Goal: Information Seeking & Learning: Learn about a topic

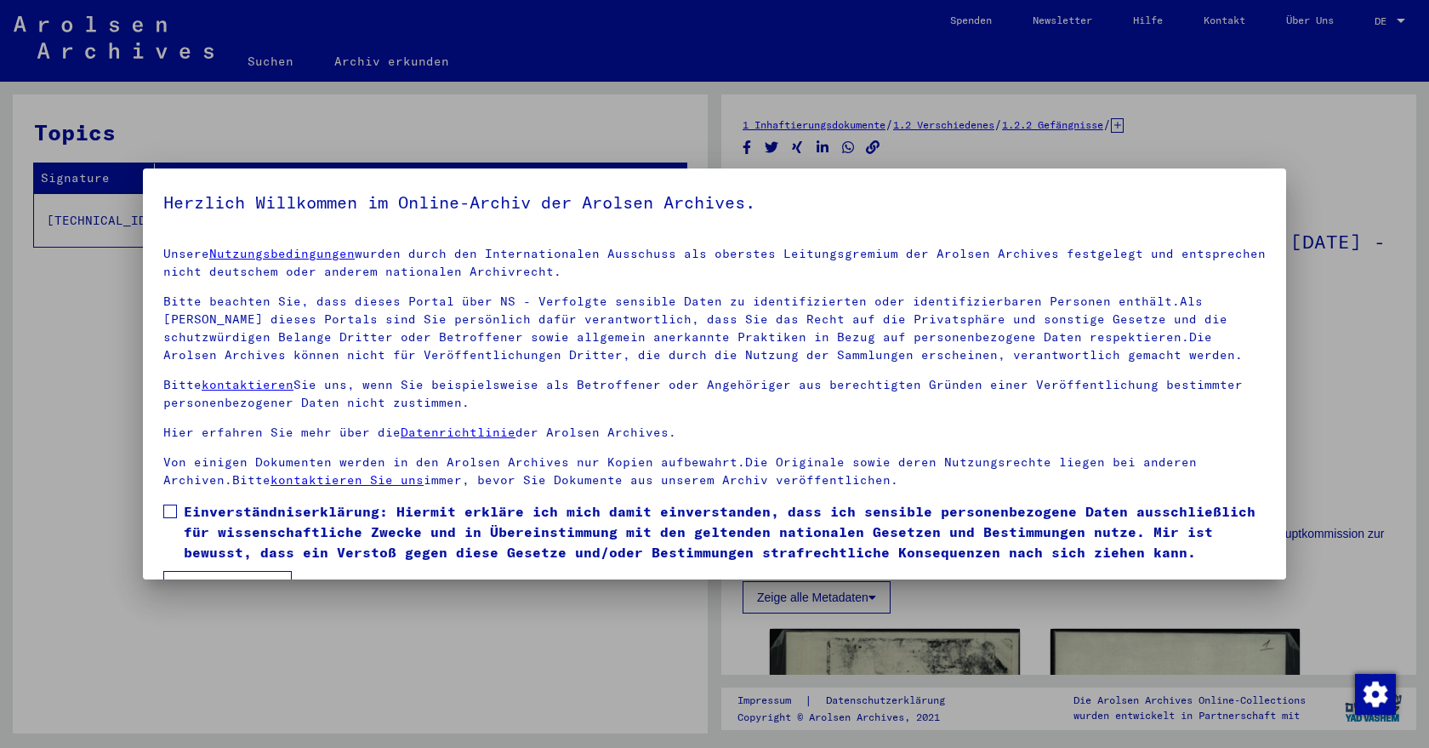
scroll to position [44, 0]
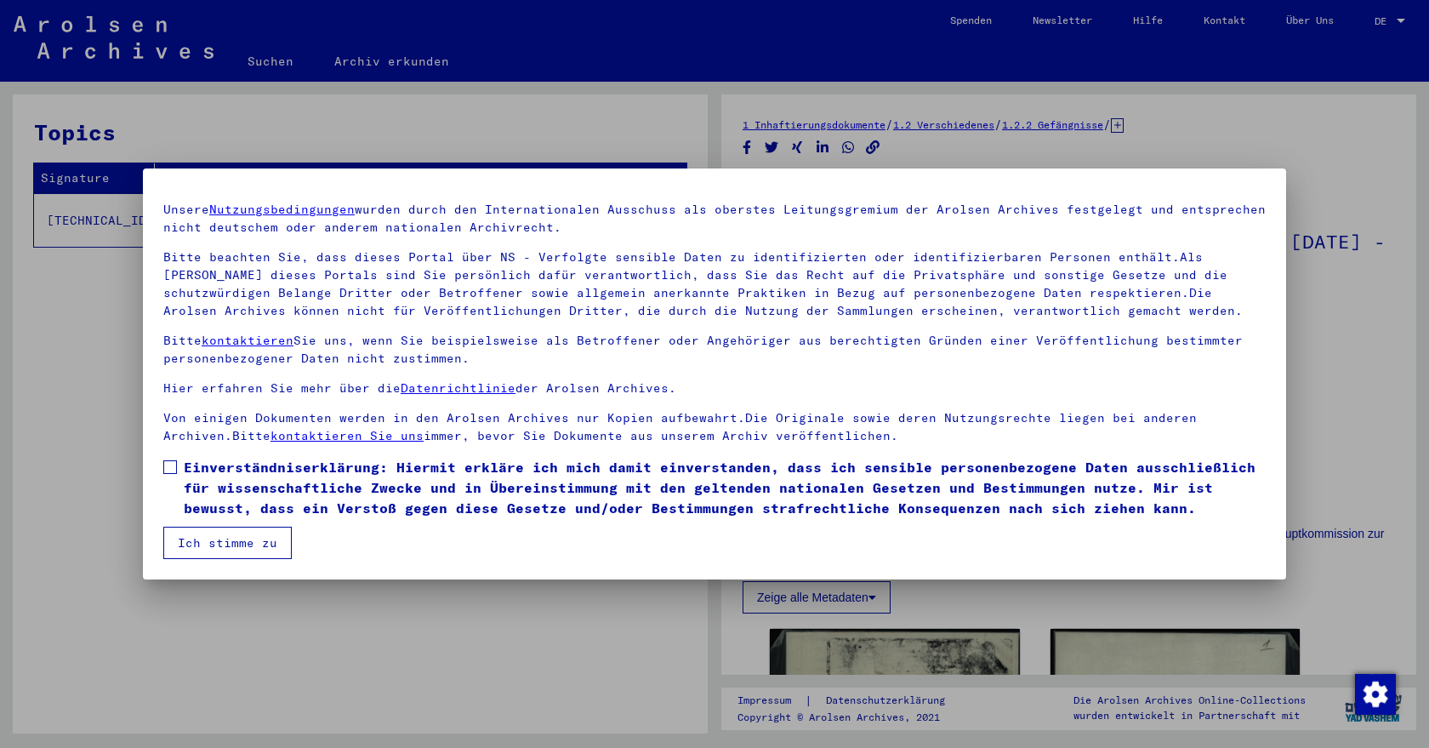
click at [173, 471] on span at bounding box center [170, 467] width 14 height 14
click at [212, 546] on button "Ich stimme zu" at bounding box center [227, 542] width 128 height 32
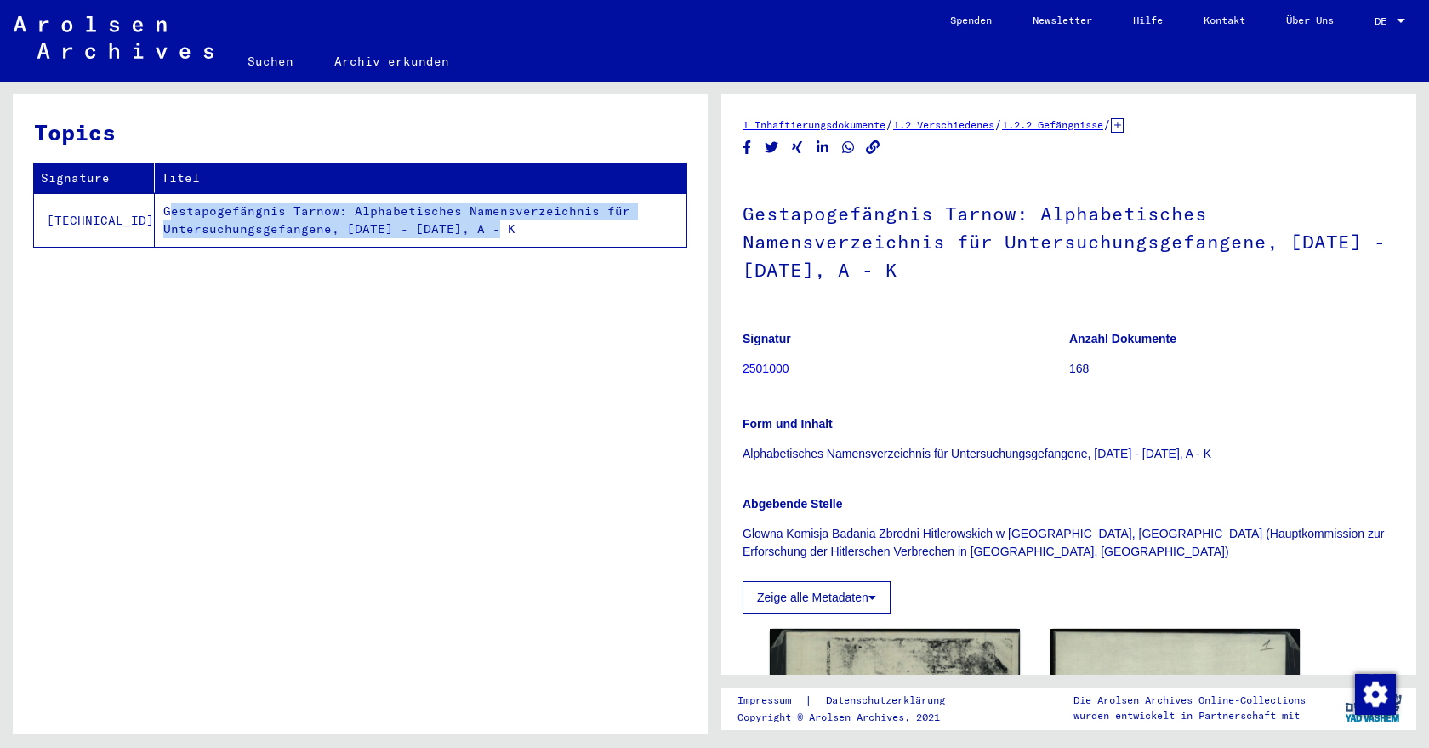
drag, startPoint x: 443, startPoint y: 230, endPoint x: 118, endPoint y: 204, distance: 325.9
click at [155, 204] on td "Gestapogefängnis Tarnow: Alphabetisches Namensverzeichnis für Untersuchungsgefa…" at bounding box center [421, 220] width 532 height 54
copy td "Gestapogefängnis Tarnow: Alphabetisches Namensverzeichnis für Untersuchungsgefa…"
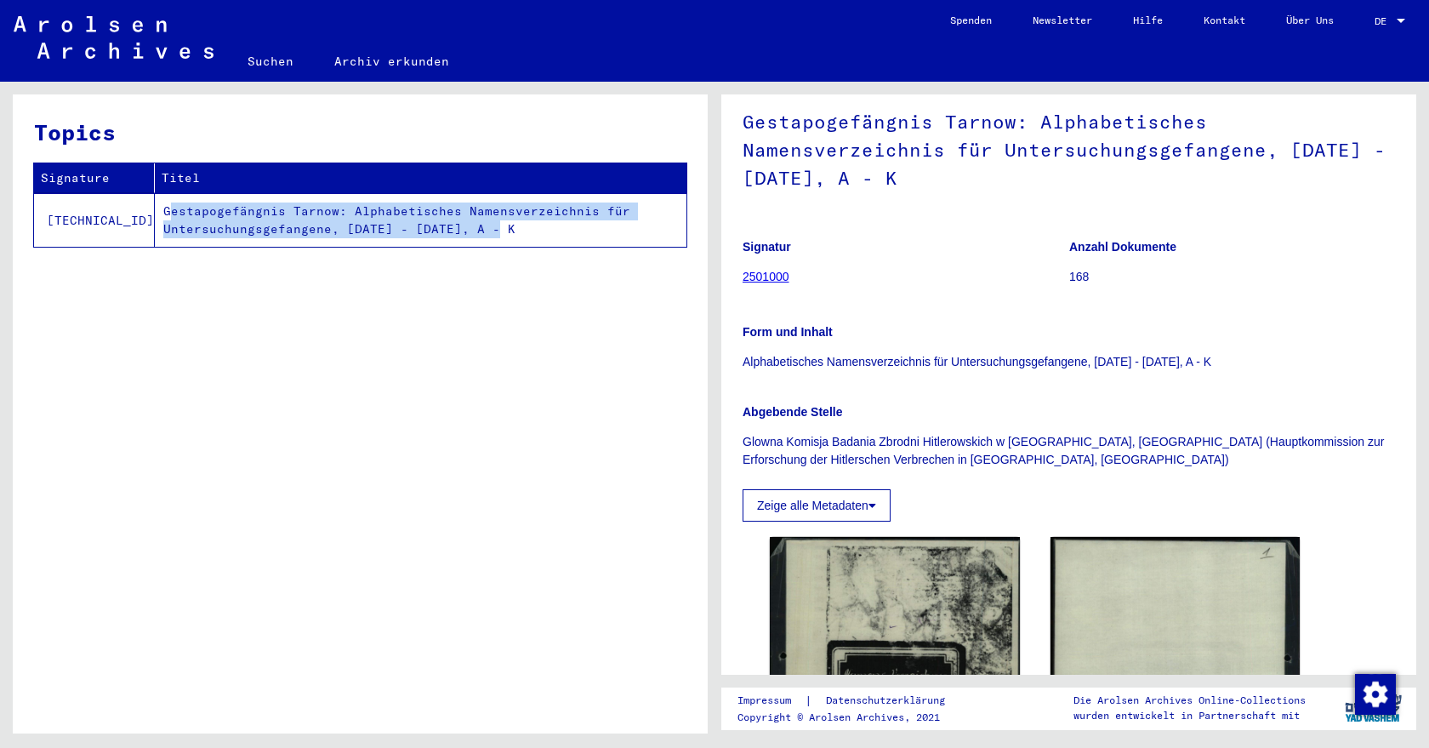
scroll to position [0, 0]
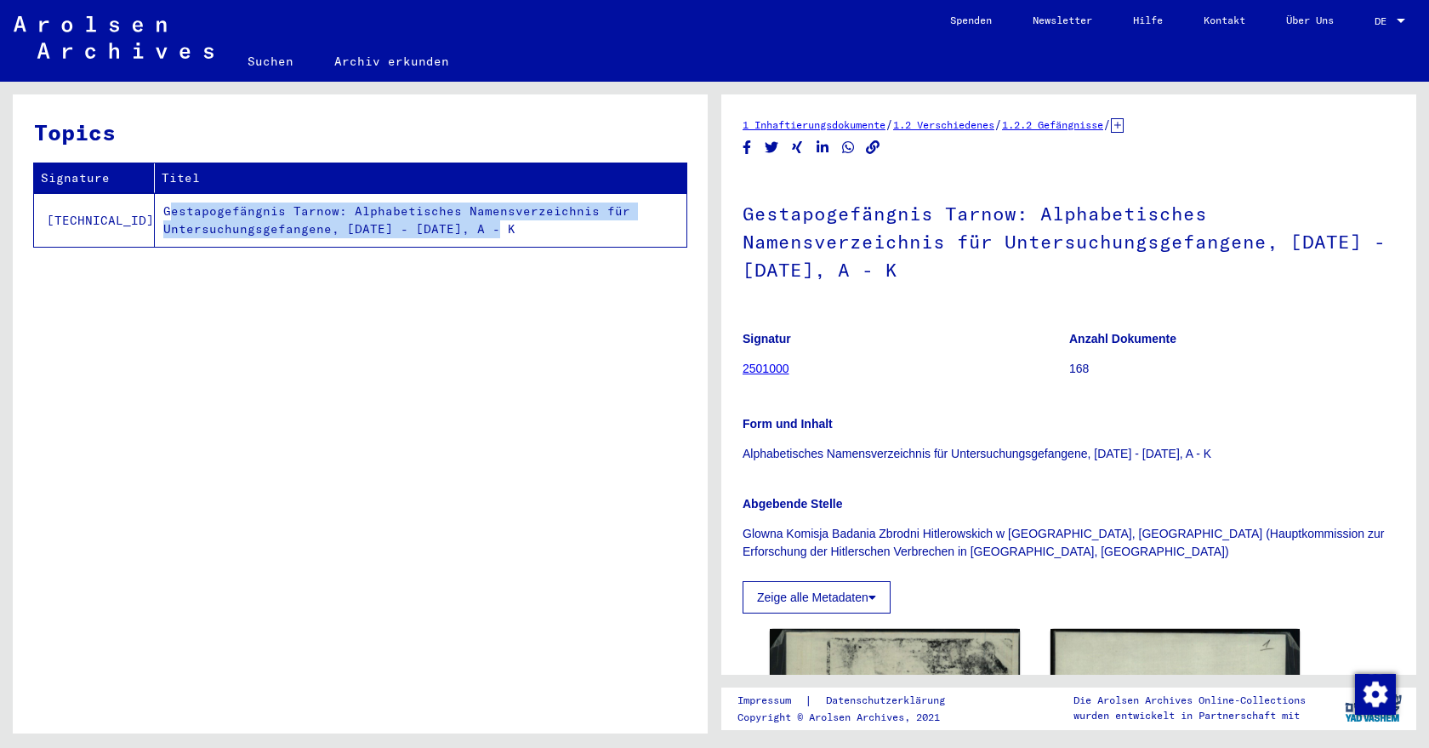
click at [881, 603] on button "Zeige alle Metadaten" at bounding box center [816, 597] width 148 height 32
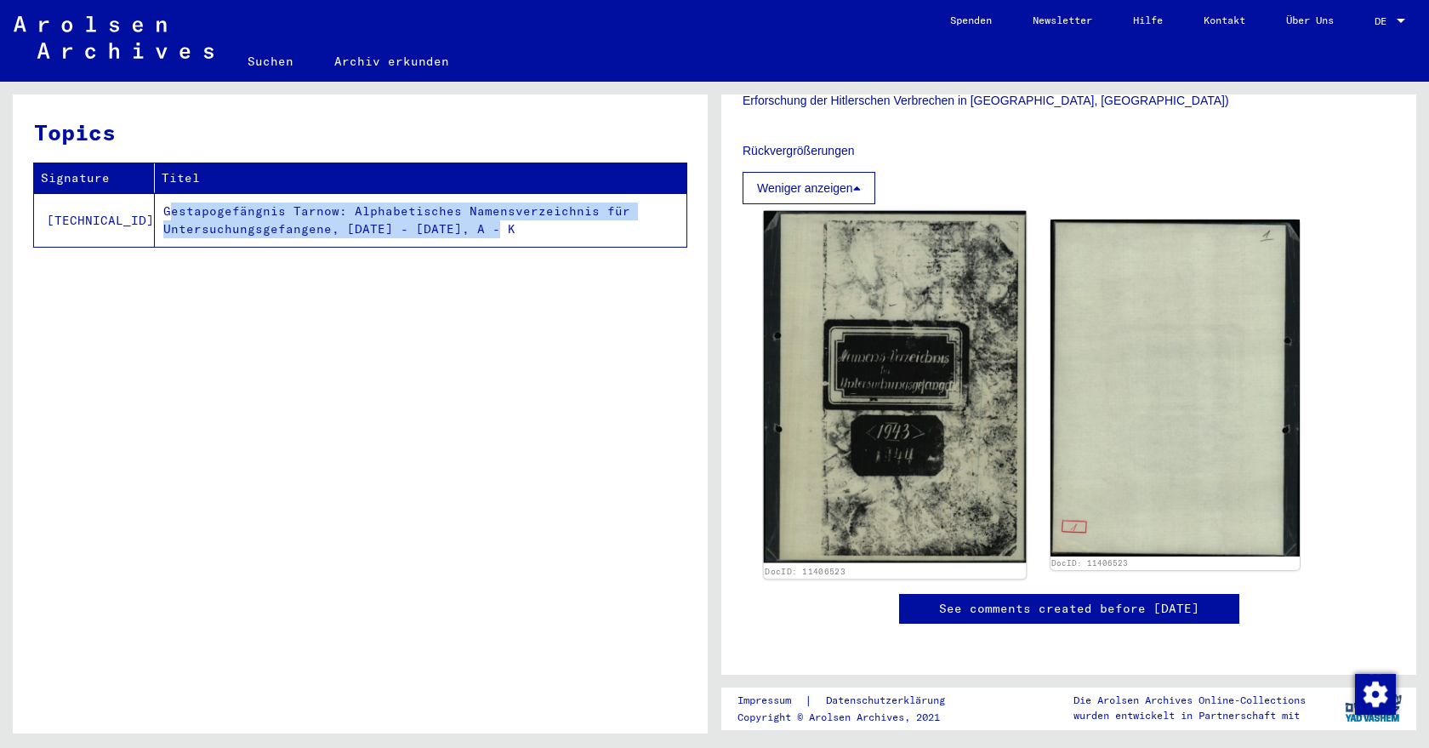
scroll to position [459, 0]
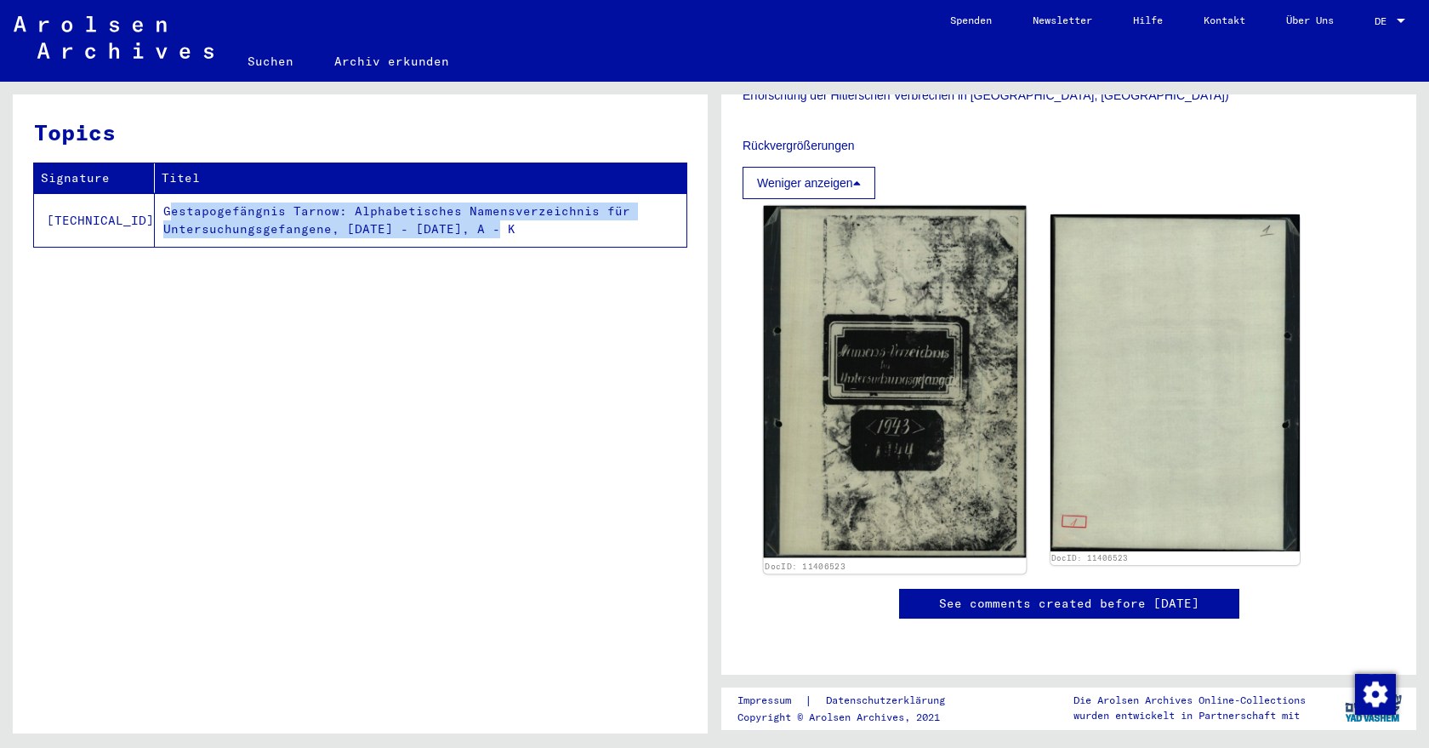
click at [895, 423] on img at bounding box center [895, 382] width 262 height 352
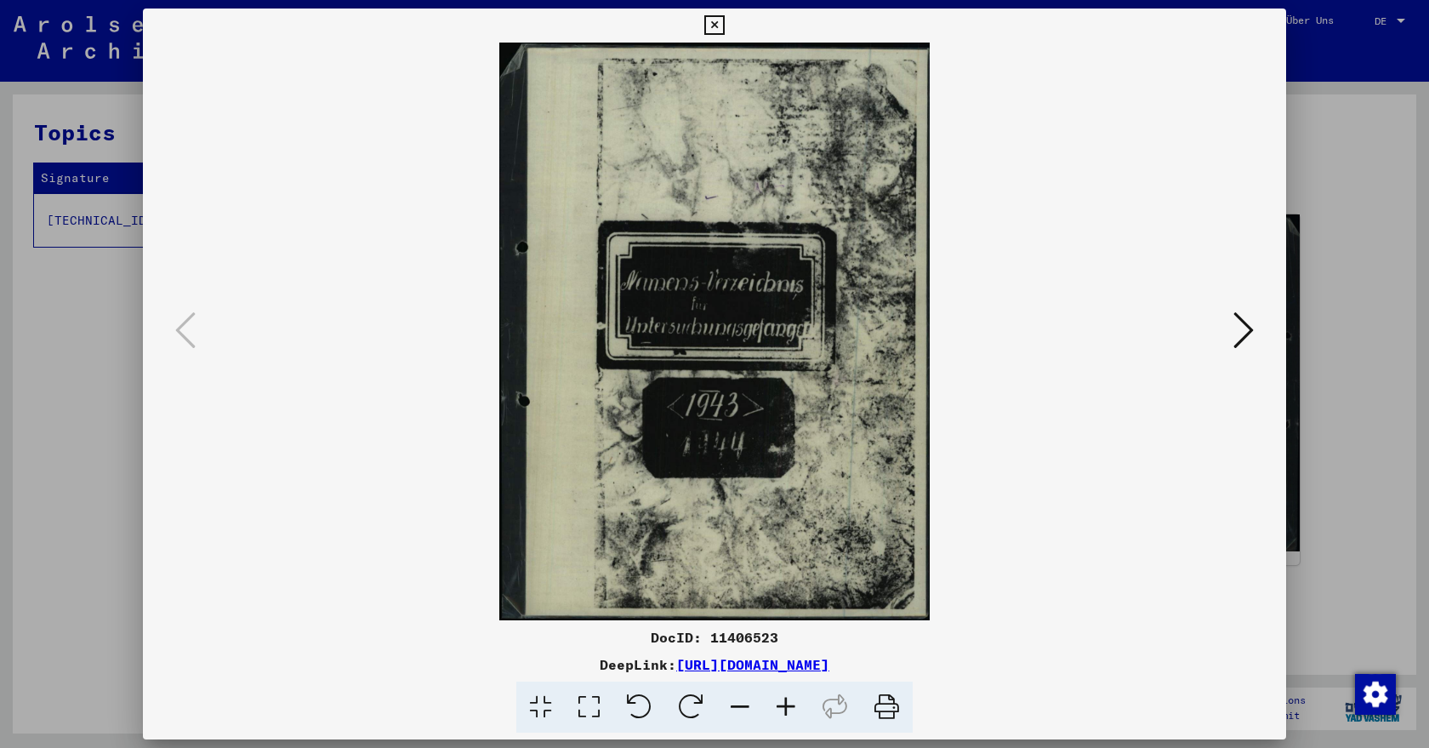
click at [1241, 333] on icon at bounding box center [1243, 330] width 20 height 41
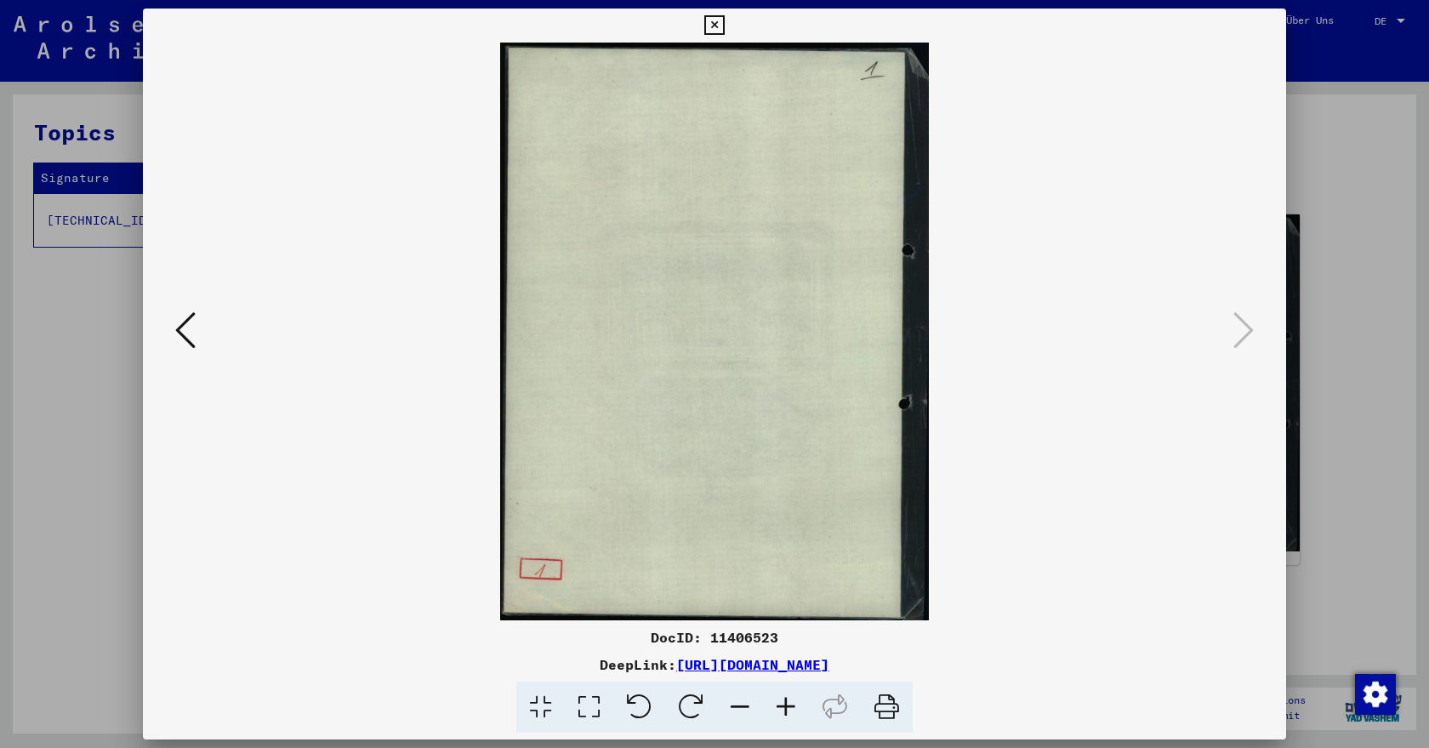
click at [724, 26] on icon at bounding box center [714, 25] width 20 height 20
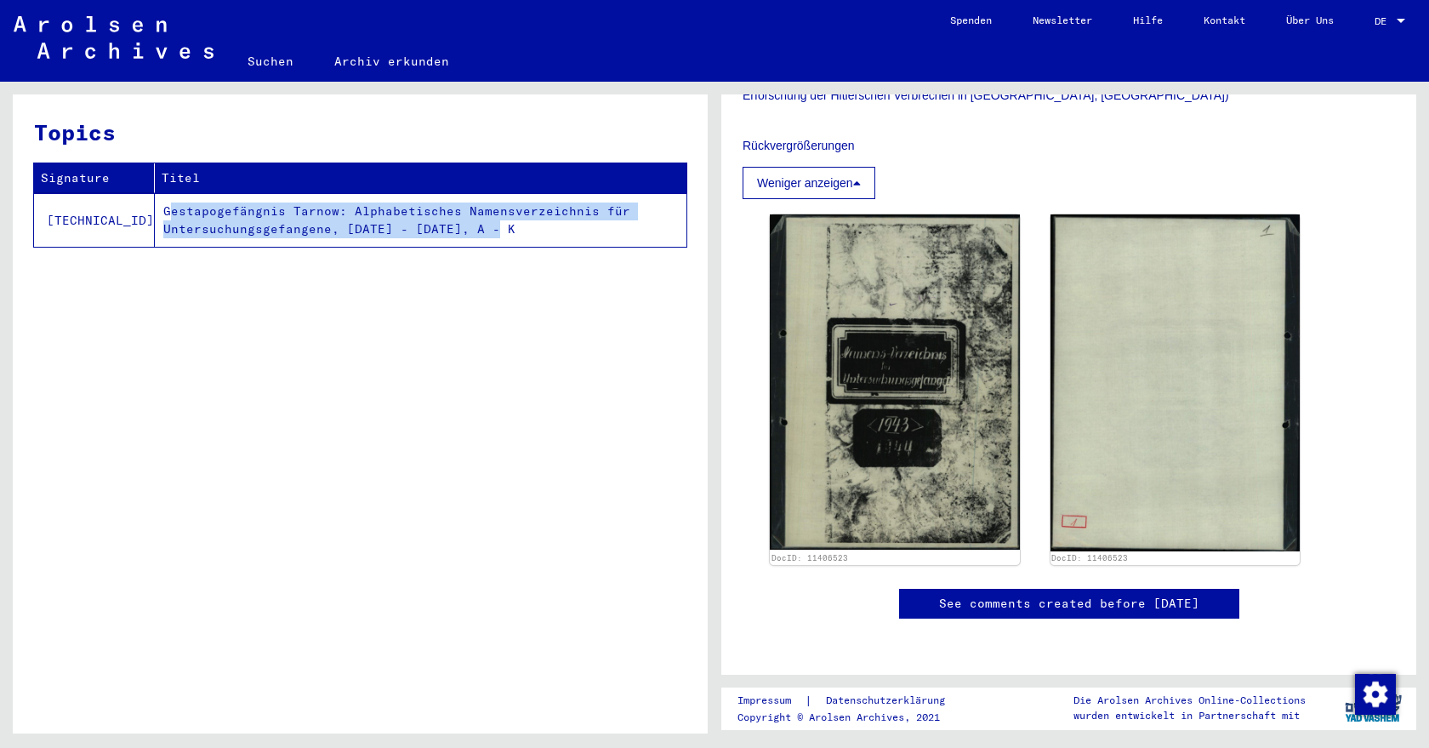
drag, startPoint x: 410, startPoint y: 232, endPoint x: 115, endPoint y: 218, distance: 295.5
click at [155, 218] on td "Gestapogefängnis Tarnow: Alphabetisches Namensverzeichnis für Untersuchungsgefa…" at bounding box center [421, 220] width 532 height 54
copy td "Gestapogefängnis Tarnow: Alphabetisches Namensverzeichnis für Untersuchungsgefa…"
